Goal: Communication & Community: Participate in discussion

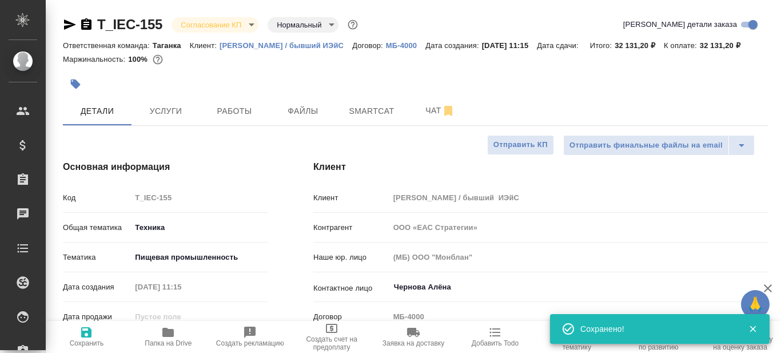
select select "RU"
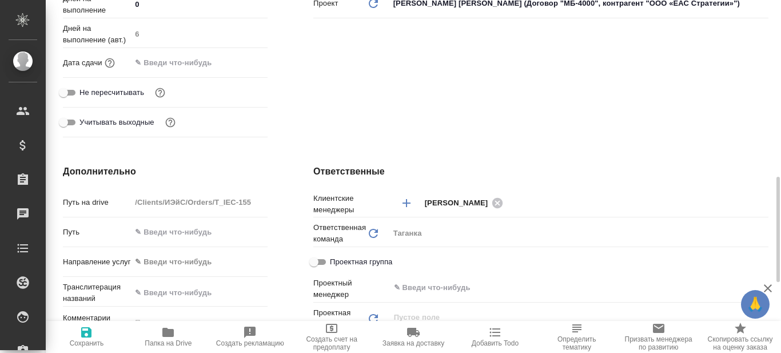
scroll to position [400, 0]
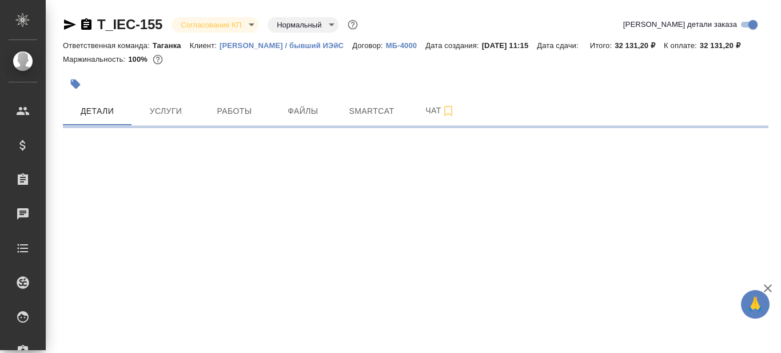
select select "RU"
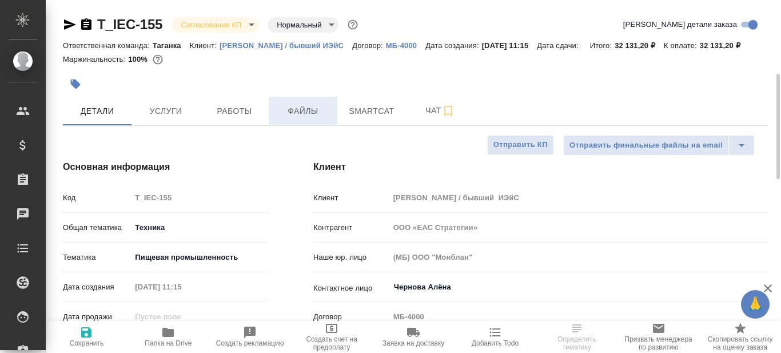
type textarea "x"
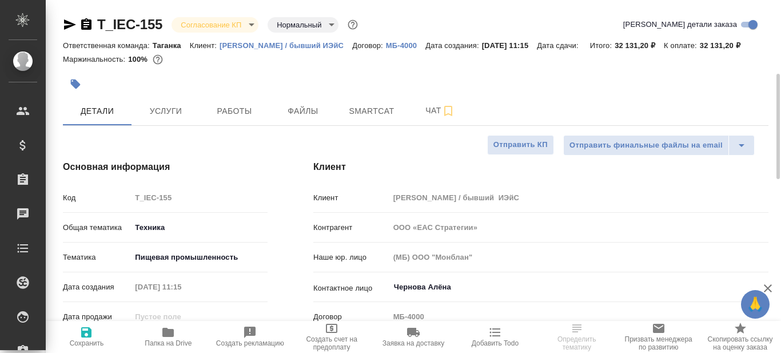
type textarea "x"
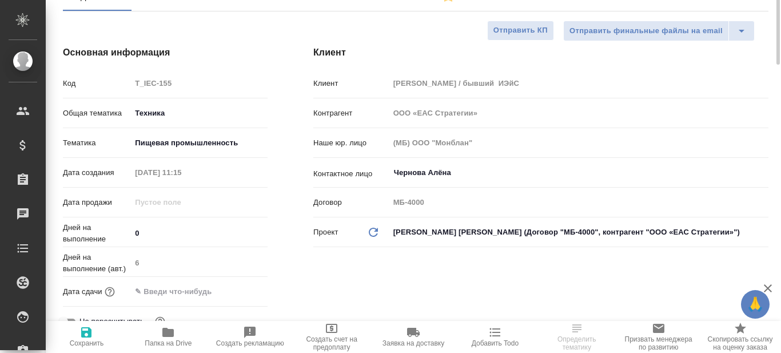
type textarea "x"
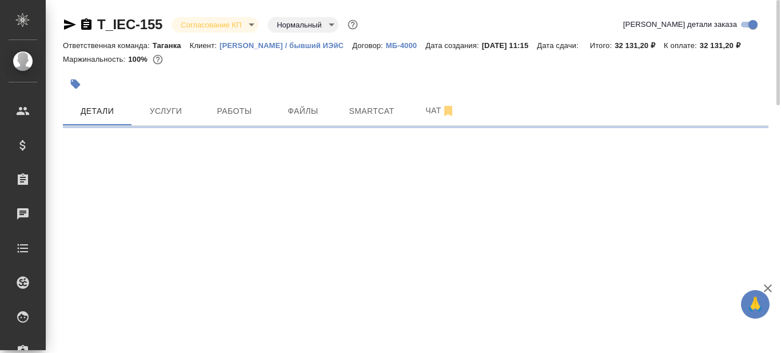
select select "RU"
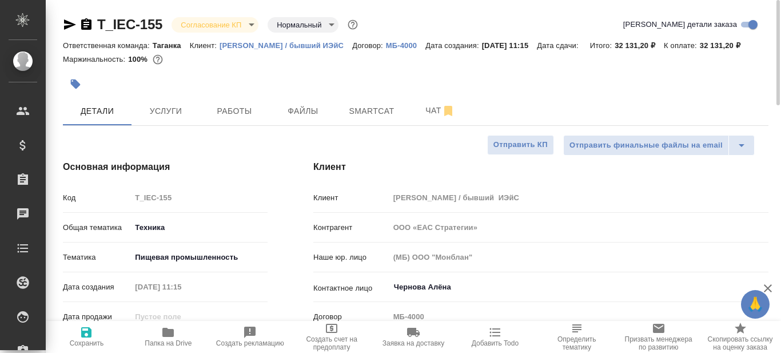
type textarea "x"
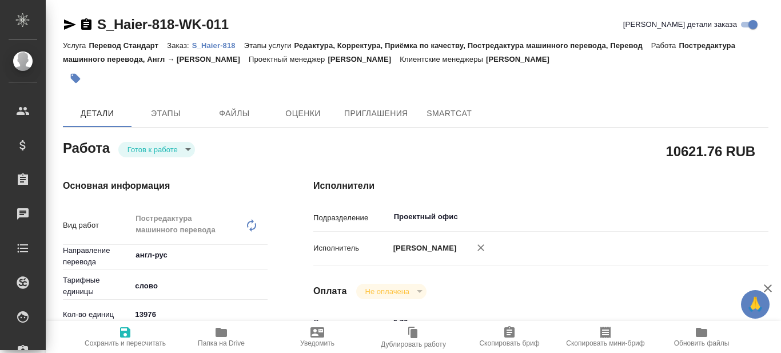
type textarea "x"
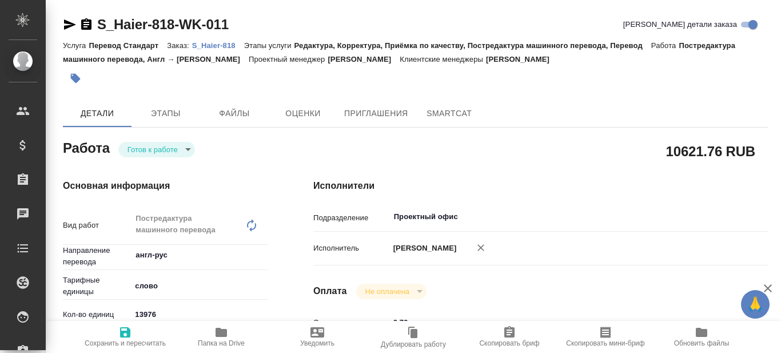
type textarea "x"
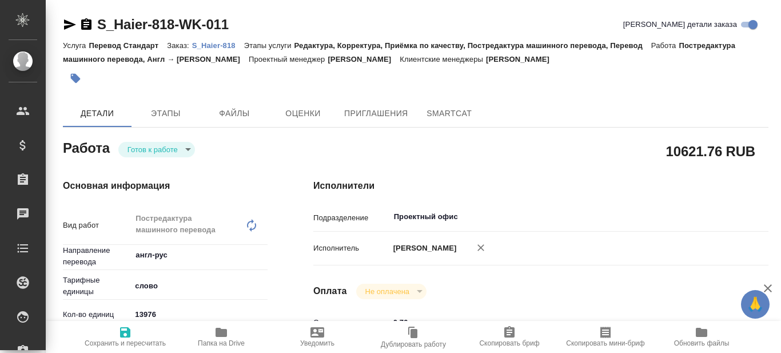
click at [215, 45] on p "S_Haier-818" at bounding box center [218, 45] width 52 height 9
type textarea "x"
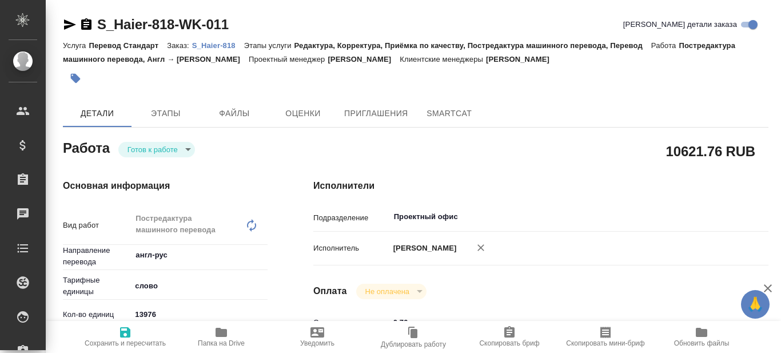
type textarea "x"
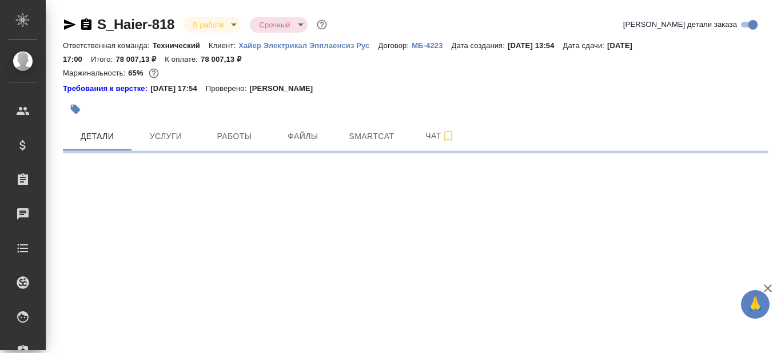
select select "RU"
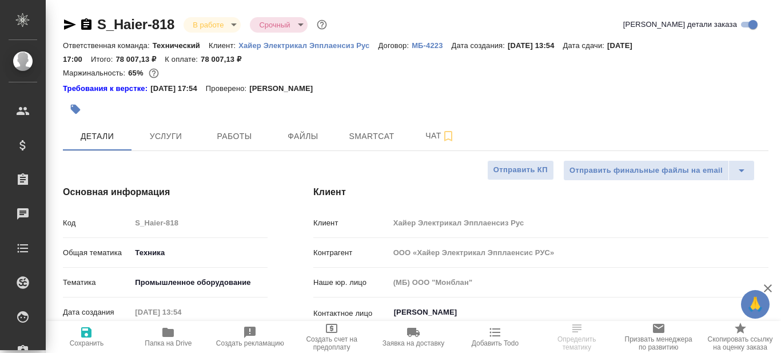
type input "Белякова Юлия"
type textarea "x"
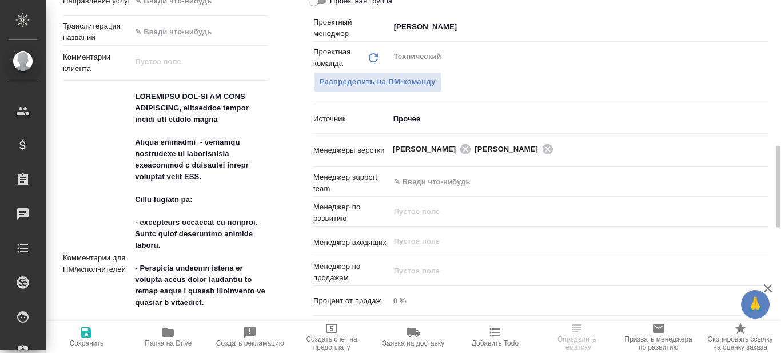
scroll to position [686, 0]
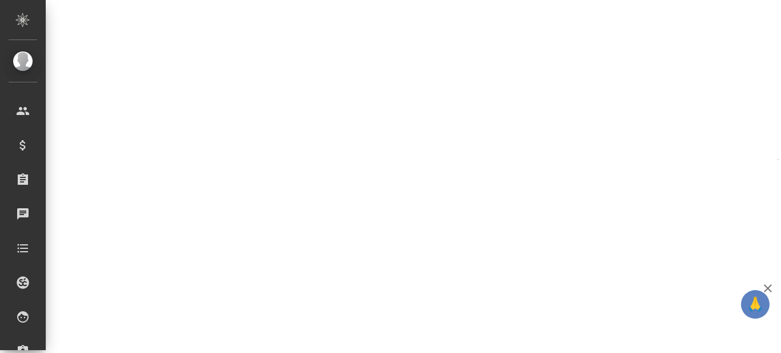
select select "RU"
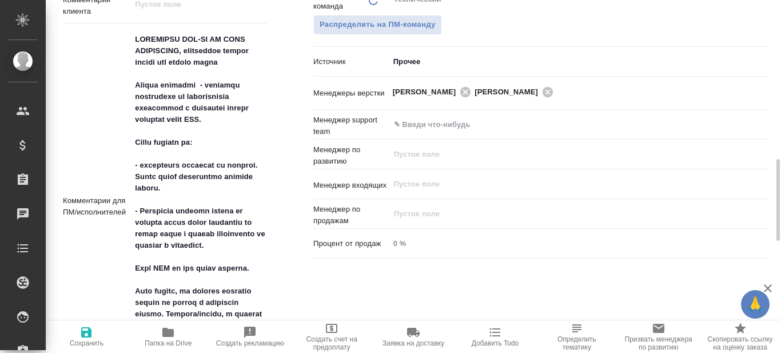
type textarea "x"
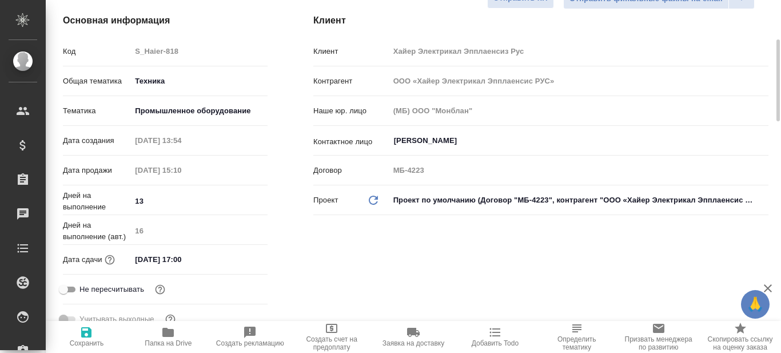
scroll to position [0, 0]
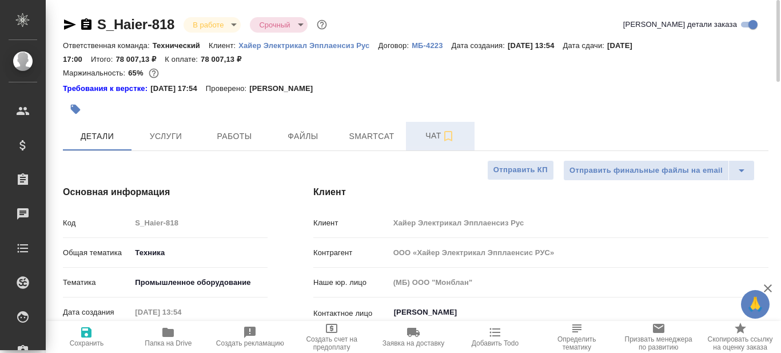
click at [429, 137] on span "Чат" at bounding box center [440, 136] width 55 height 14
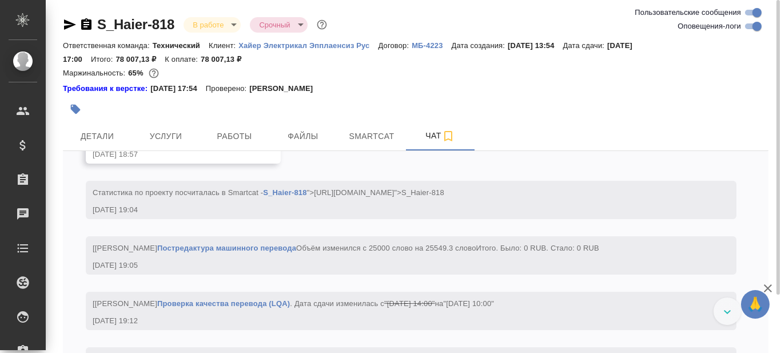
scroll to position [7299, 0]
